Goal: Transaction & Acquisition: Obtain resource

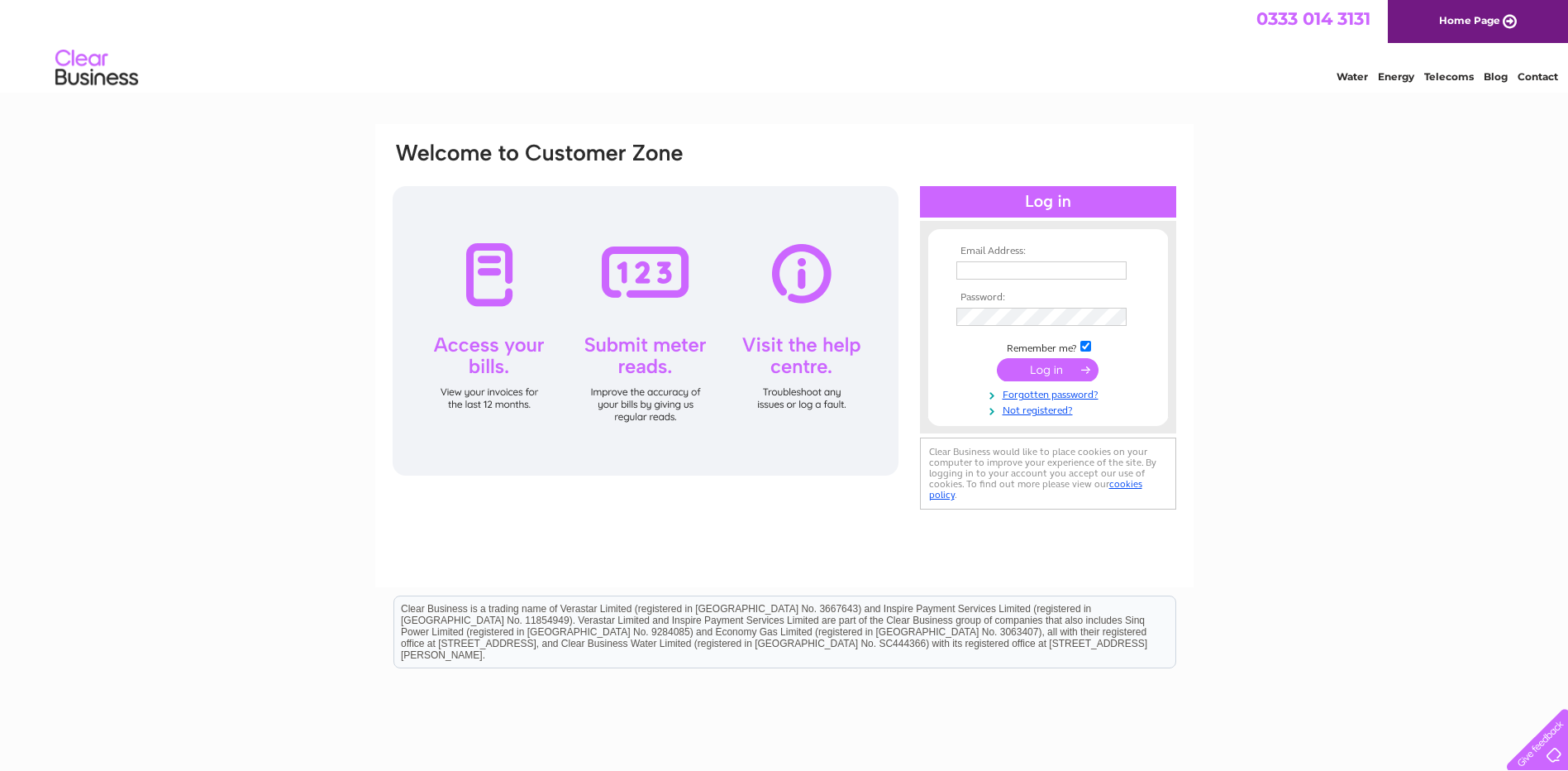
type input "Jack.Greaves@pamgroup.co.uk"
click at [1061, 374] on input "submit" at bounding box center [1048, 369] width 101 height 23
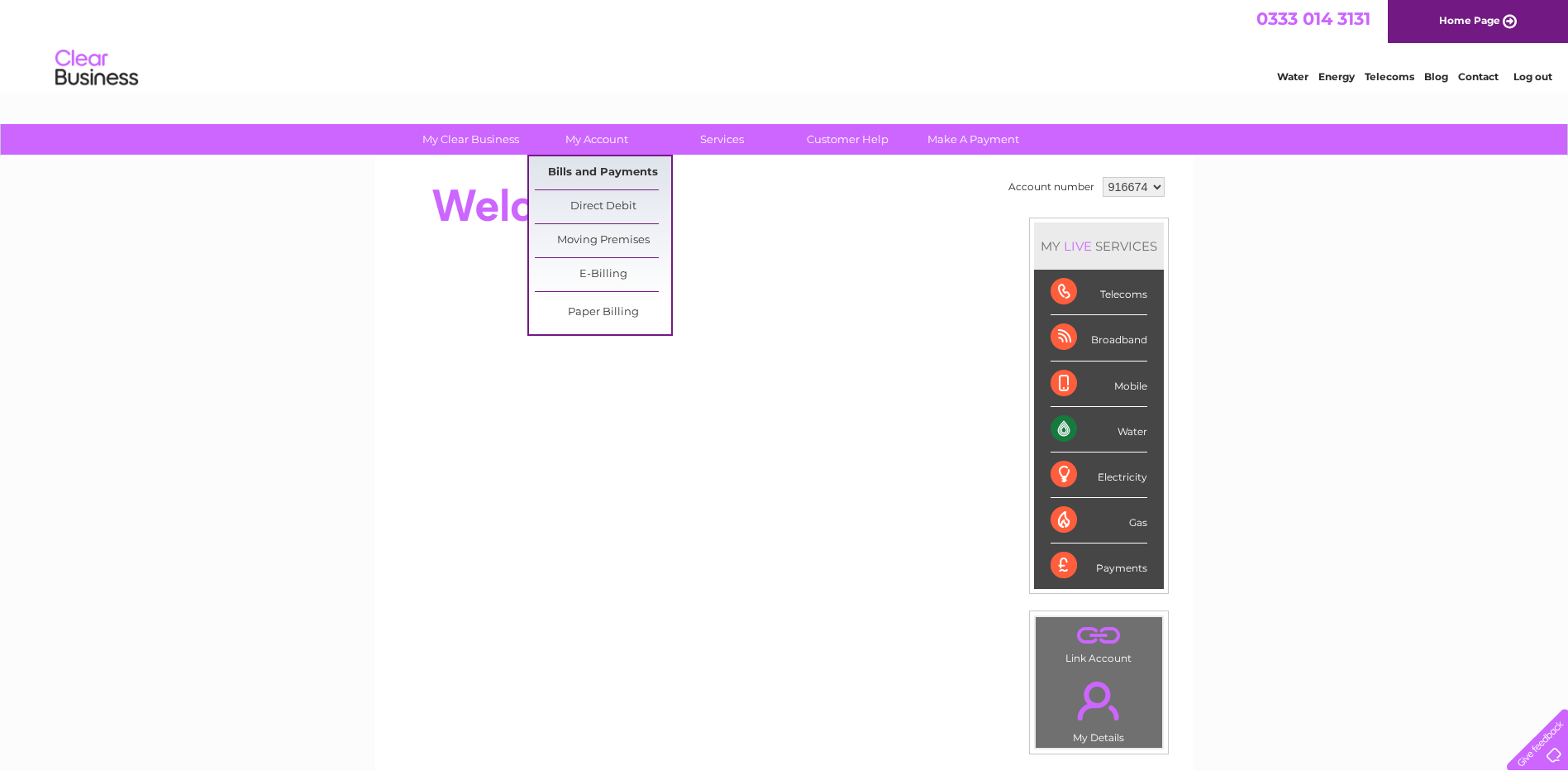
click at [591, 175] on link "Bills and Payments" at bounding box center [603, 172] width 136 height 33
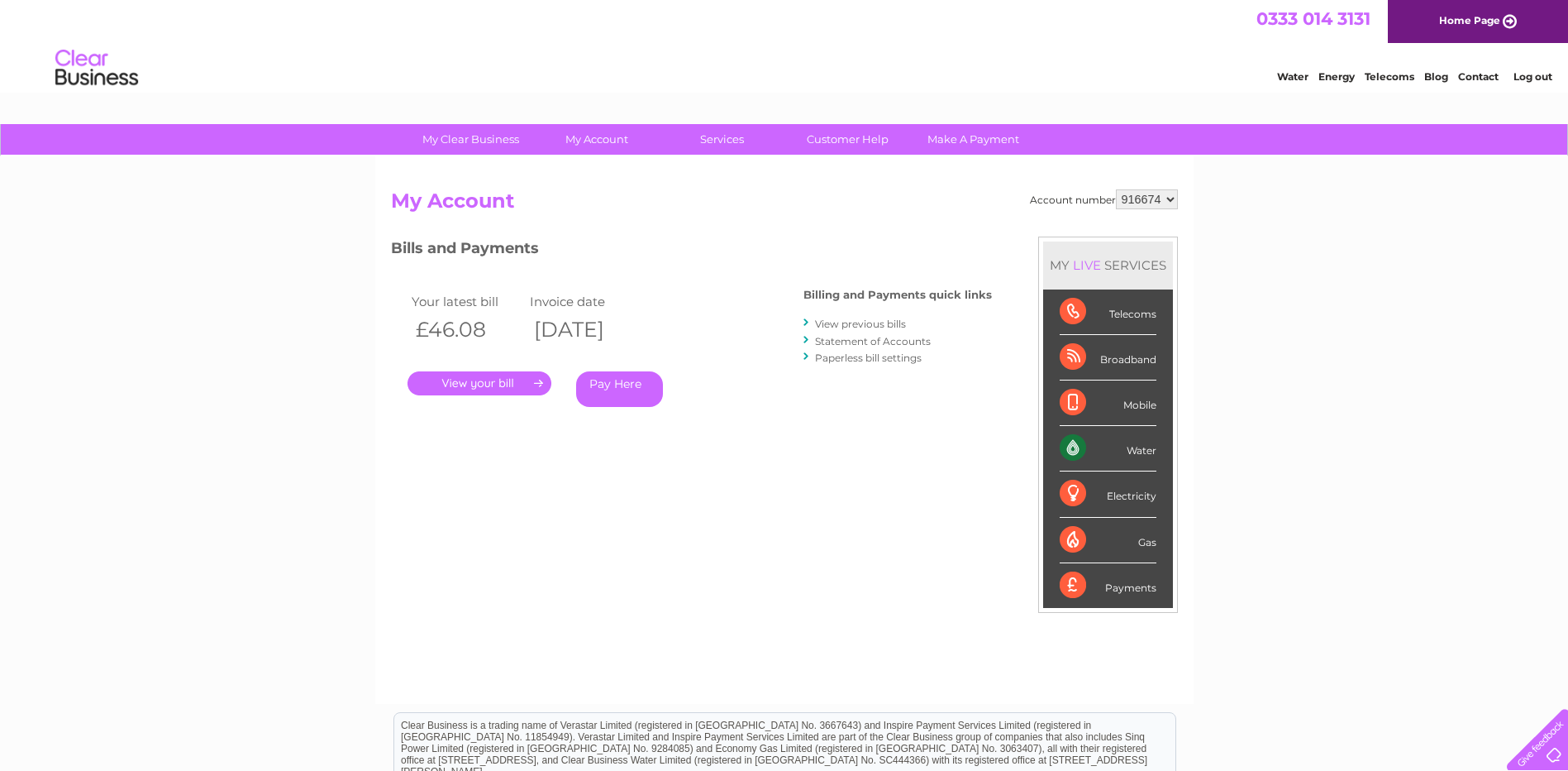
click at [485, 380] on link "." at bounding box center [479, 383] width 144 height 24
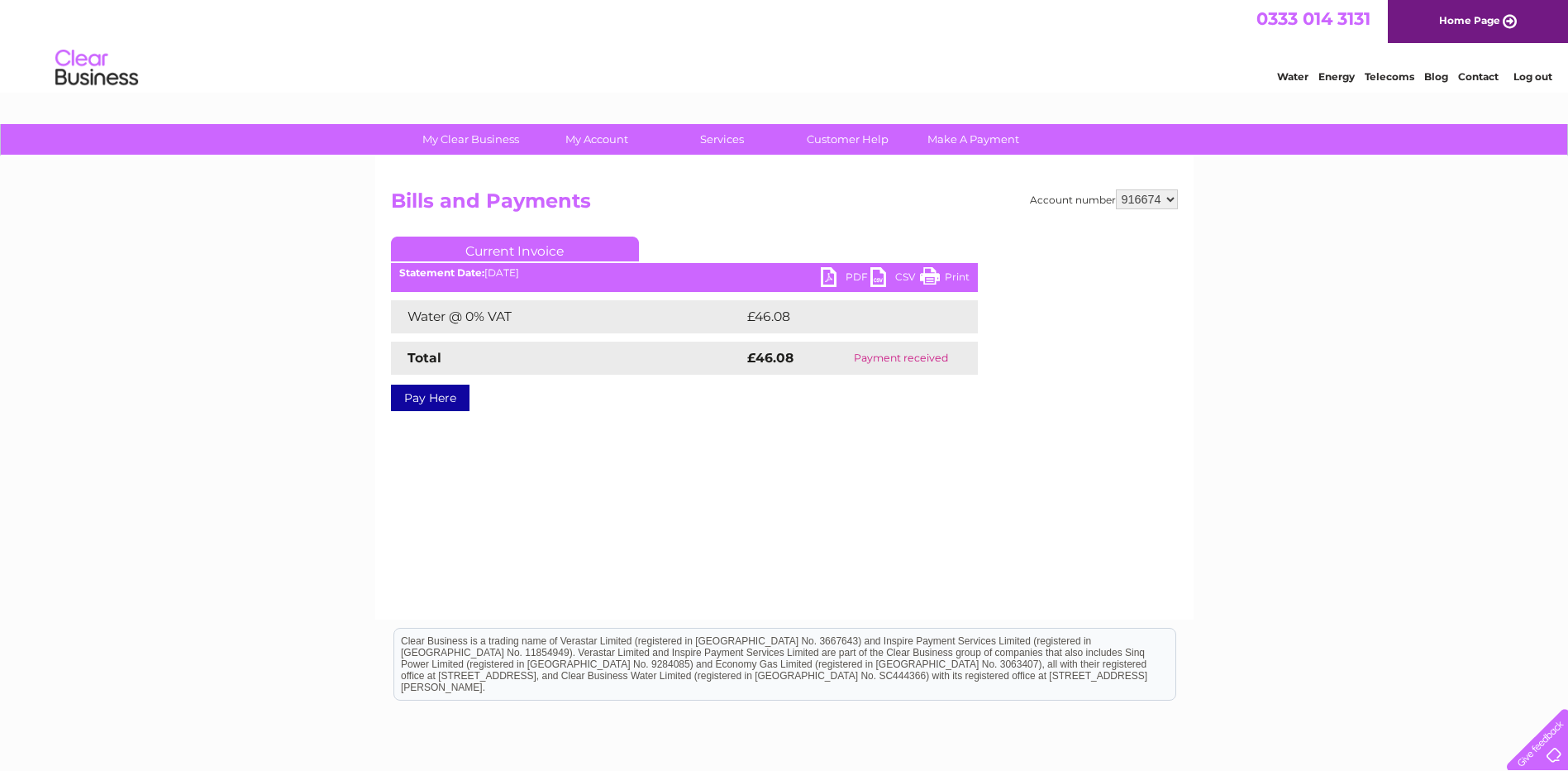
click at [836, 278] on link "PDF" at bounding box center [845, 279] width 50 height 24
click at [1148, 204] on select "916674 953691" at bounding box center [1147, 199] width 62 height 20
select select "953691"
click at [1116, 190] on select "916674 953691" at bounding box center [1147, 199] width 62 height 20
click at [829, 274] on link "PDF" at bounding box center [845, 279] width 50 height 24
